Goal: Subscribe to service/newsletter

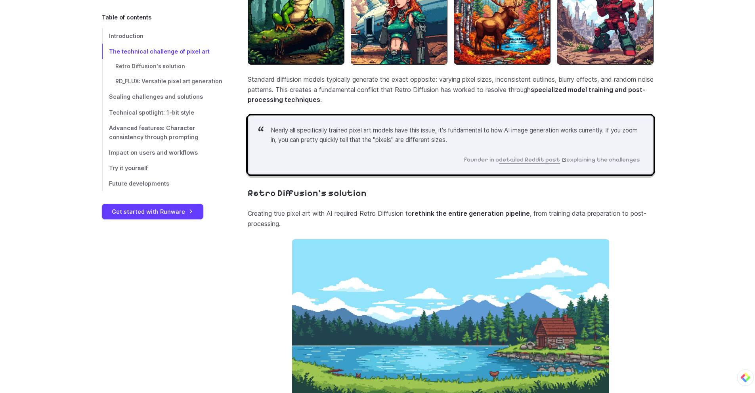
scroll to position [951, 0]
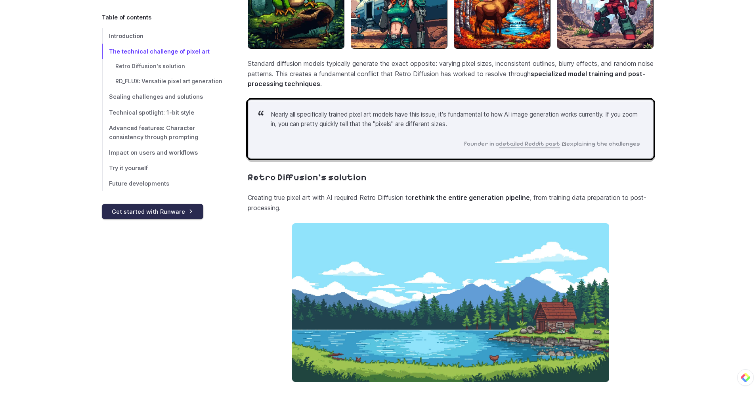
click at [188, 213] on link "Get started with Runware" at bounding box center [152, 211] width 101 height 15
